Goal: Transaction & Acquisition: Obtain resource

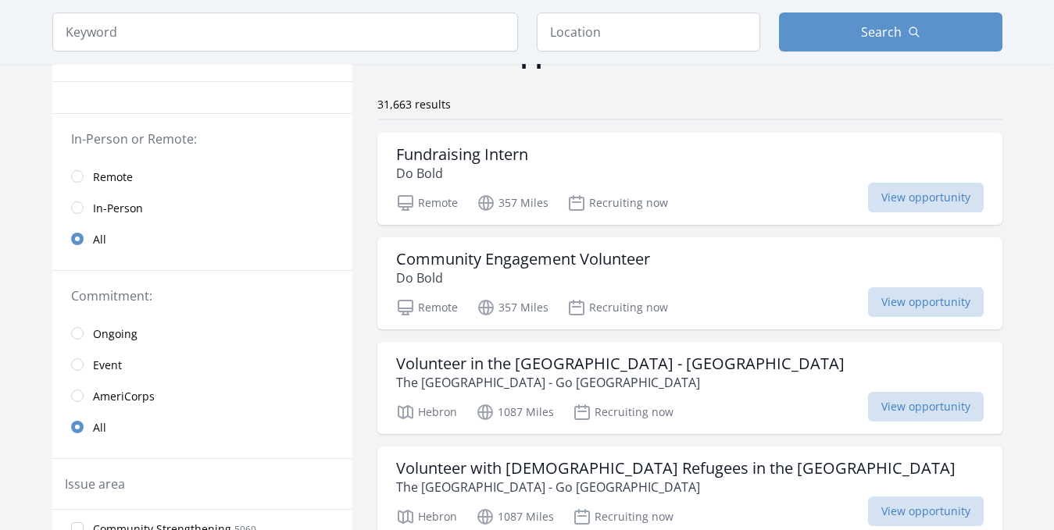
scroll to position [133, 0]
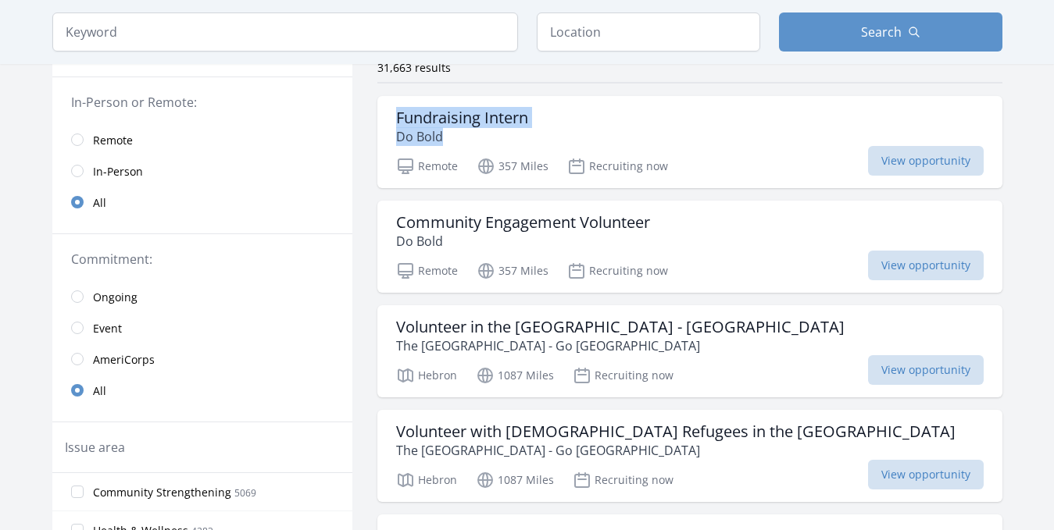
drag, startPoint x: 1050, startPoint y: 105, endPoint x: 1051, endPoint y: 140, distance: 34.4
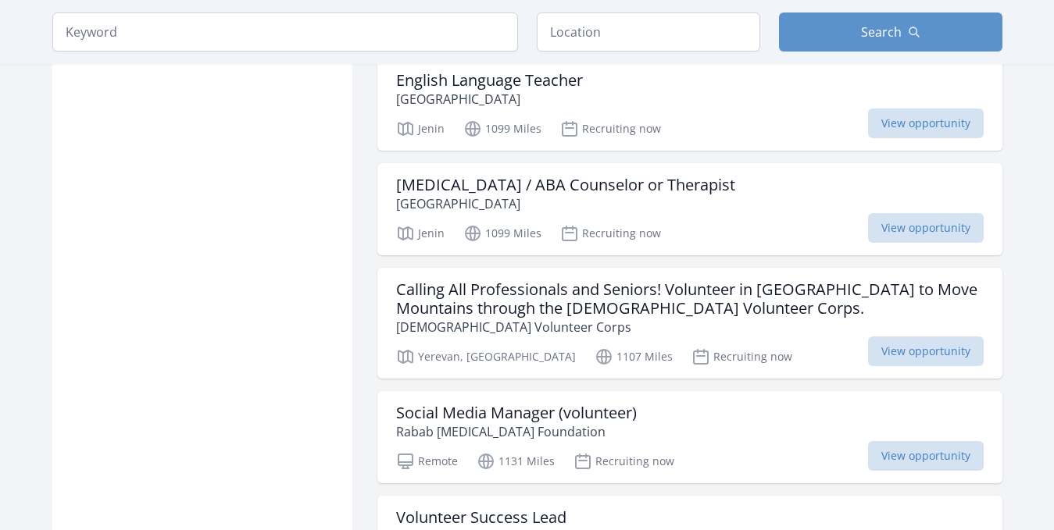
scroll to position [1697, 0]
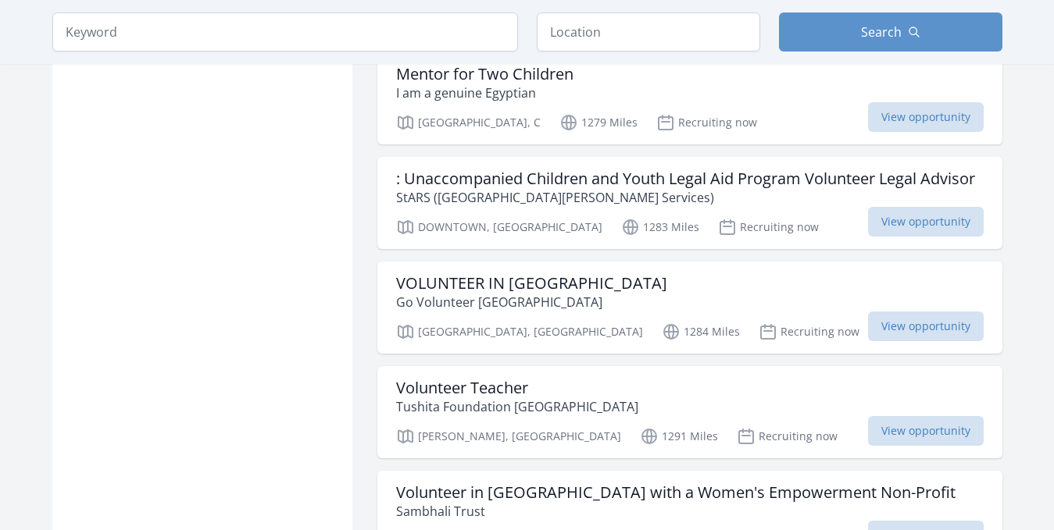
scroll to position [3874, 0]
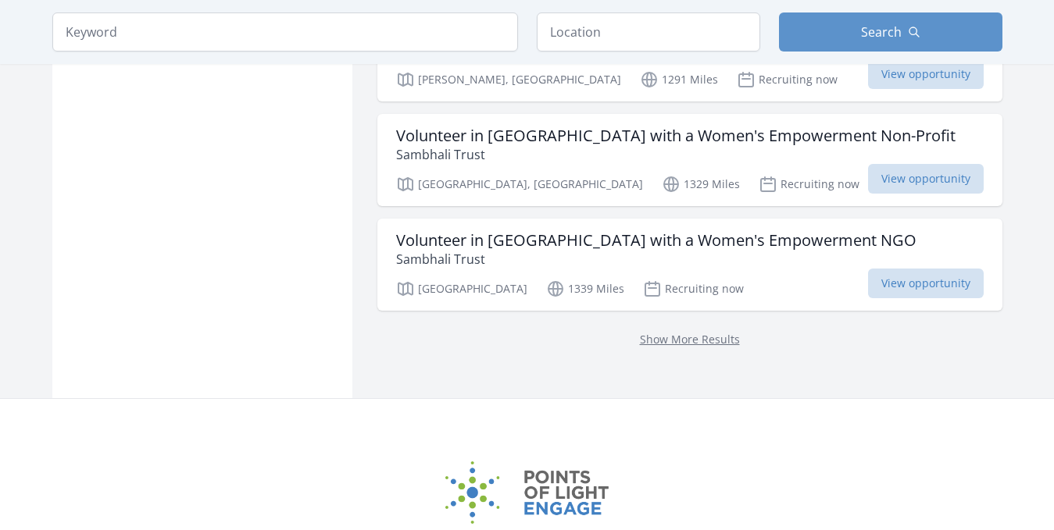
scroll to position [4157, 0]
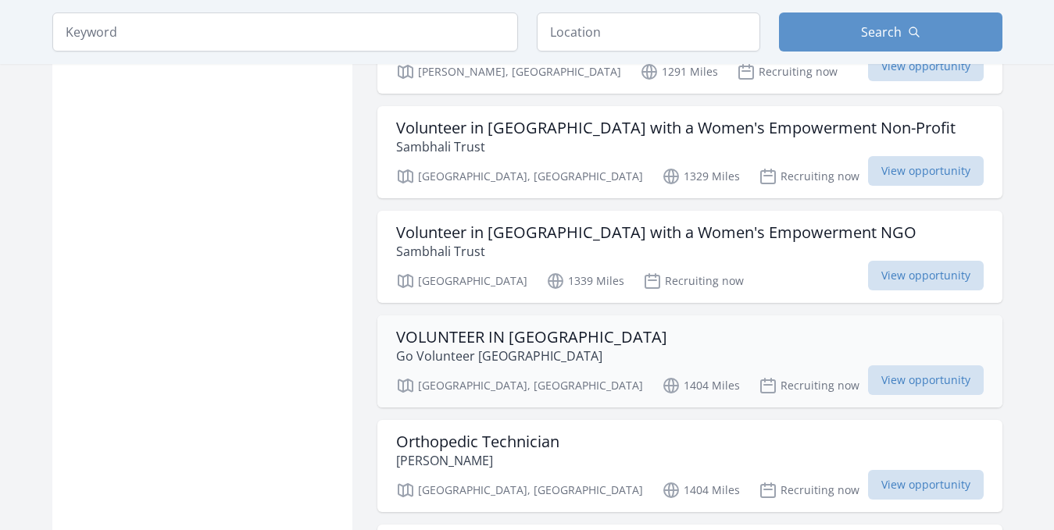
click at [703, 332] on div "VOLUNTEER IN ETHIOPIA Go Volunteer Africa" at bounding box center [689, 346] width 587 height 37
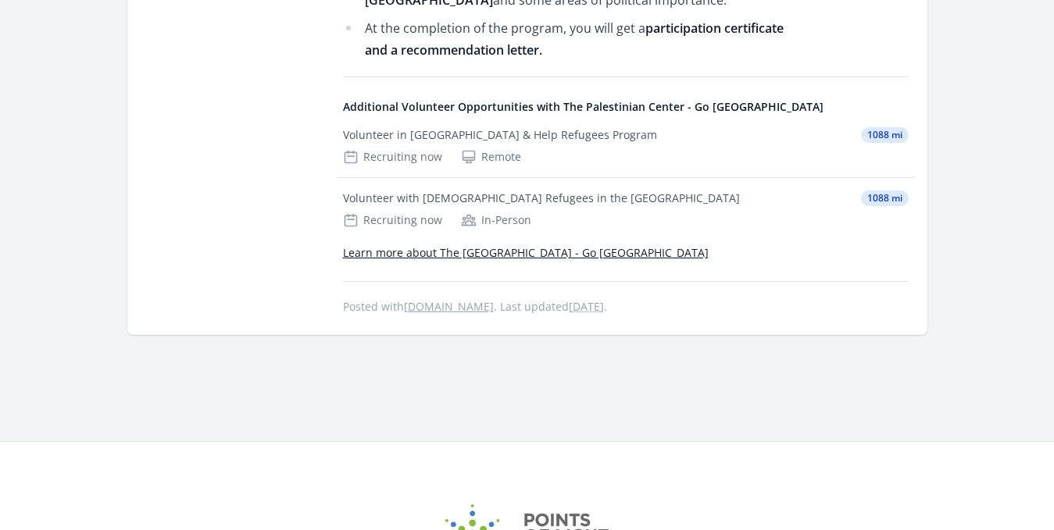
scroll to position [1656, 0]
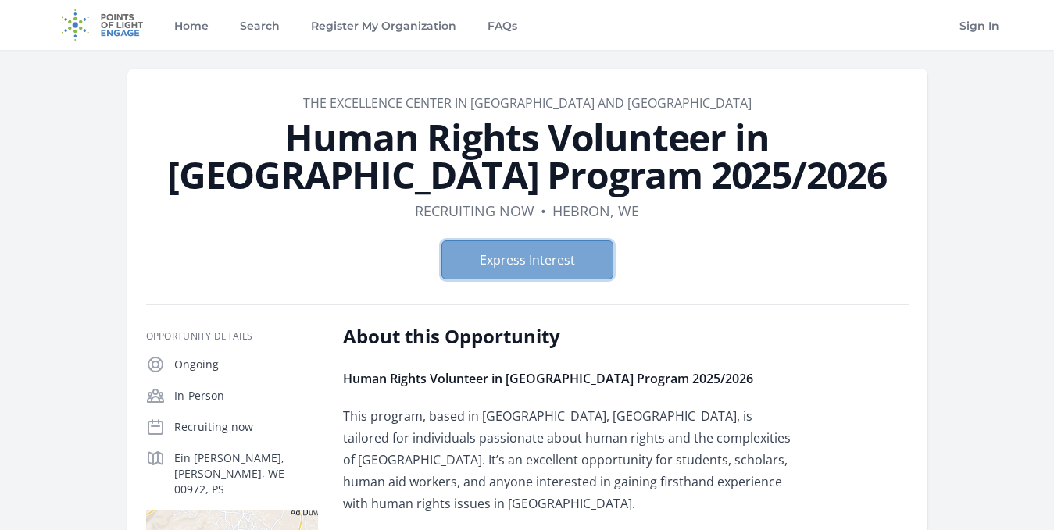
click at [541, 247] on button "Express Interest" at bounding box center [527, 260] width 172 height 39
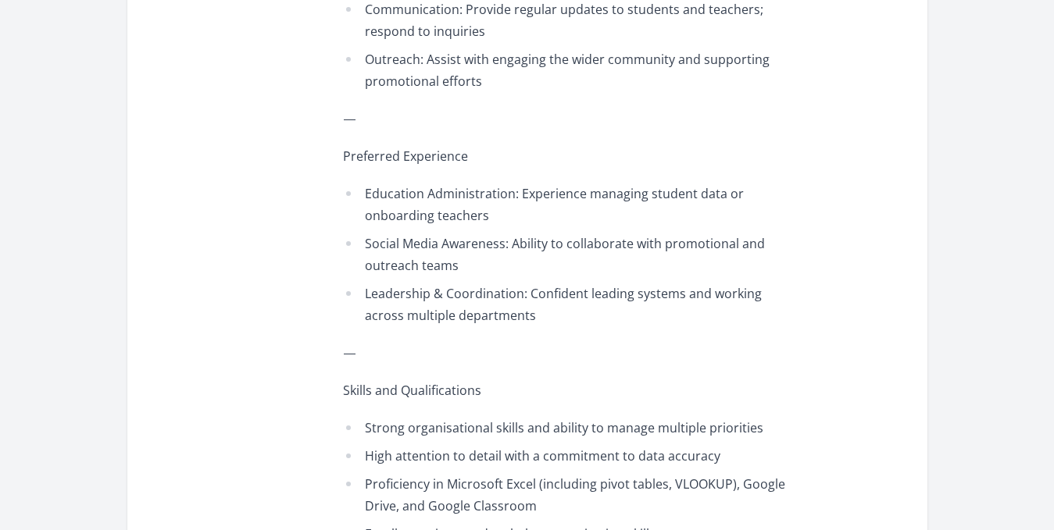
scroll to position [2025, 0]
